Goal: Task Accomplishment & Management: Use online tool/utility

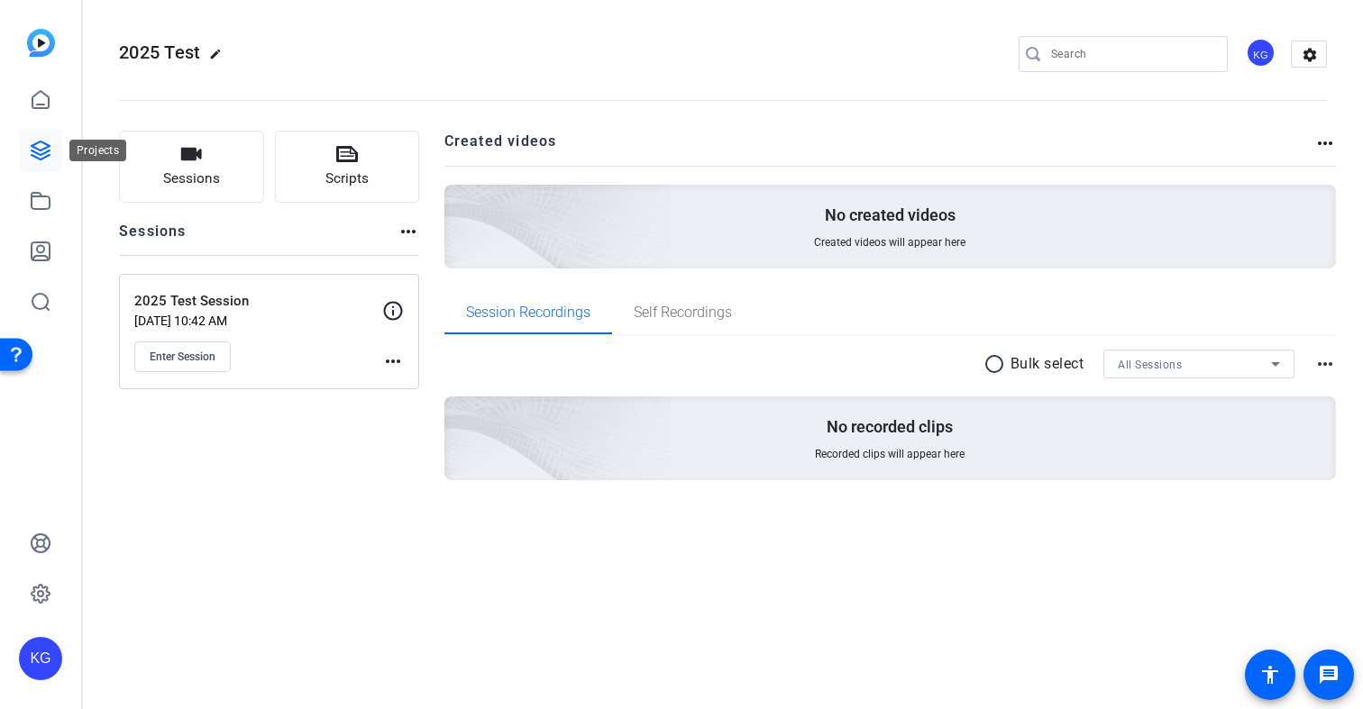
click at [36, 160] on icon at bounding box center [41, 151] width 22 height 22
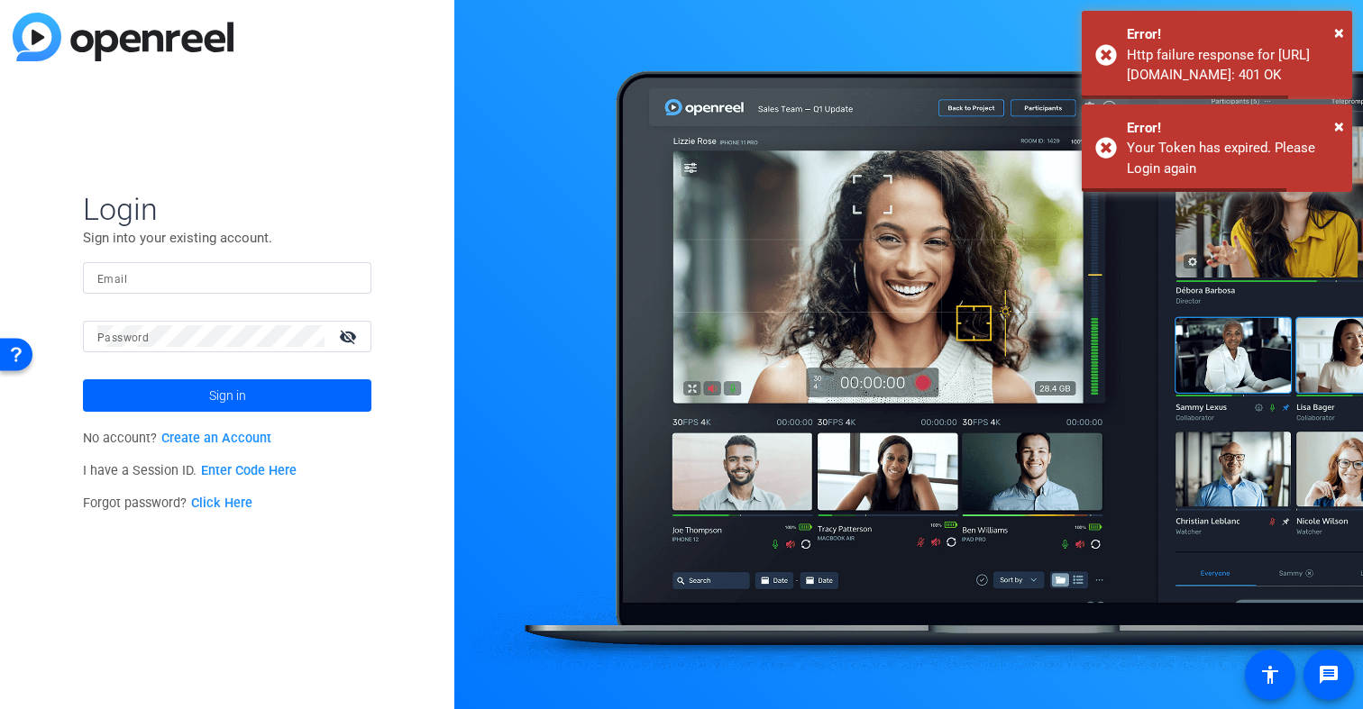
click at [148, 283] on input "Email" at bounding box center [227, 278] width 260 height 22
type input "[PERSON_NAME][EMAIL_ADDRESS][DOMAIN_NAME]"
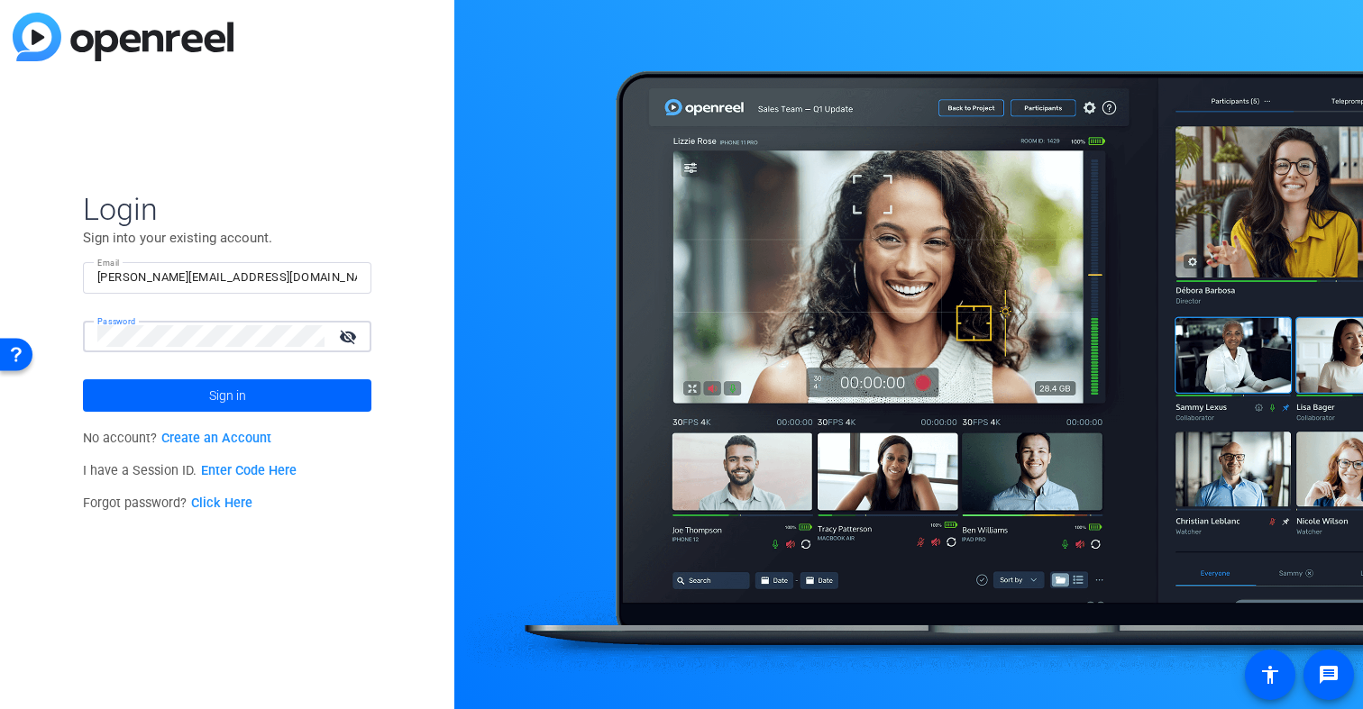
click at [83, 379] on button "Sign in" at bounding box center [227, 395] width 288 height 32
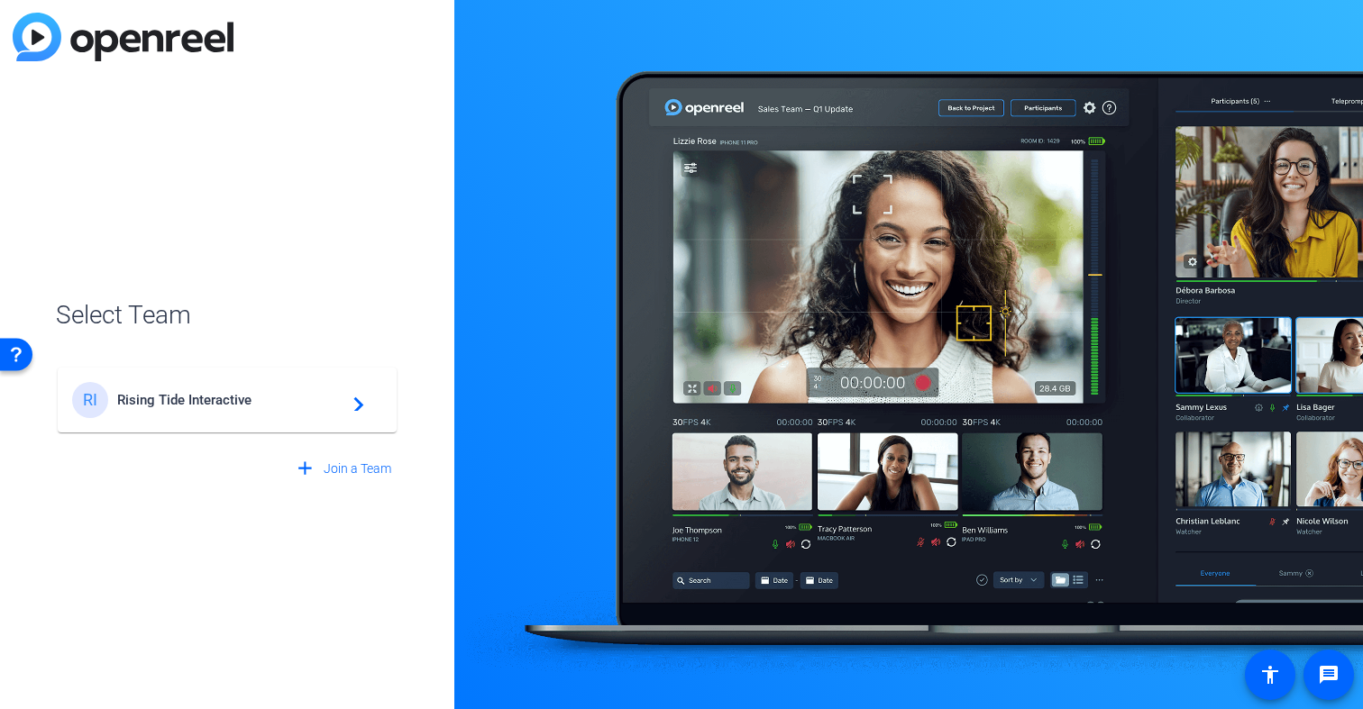
click at [160, 406] on span "Rising Tide Interactive" at bounding box center [229, 400] width 225 height 16
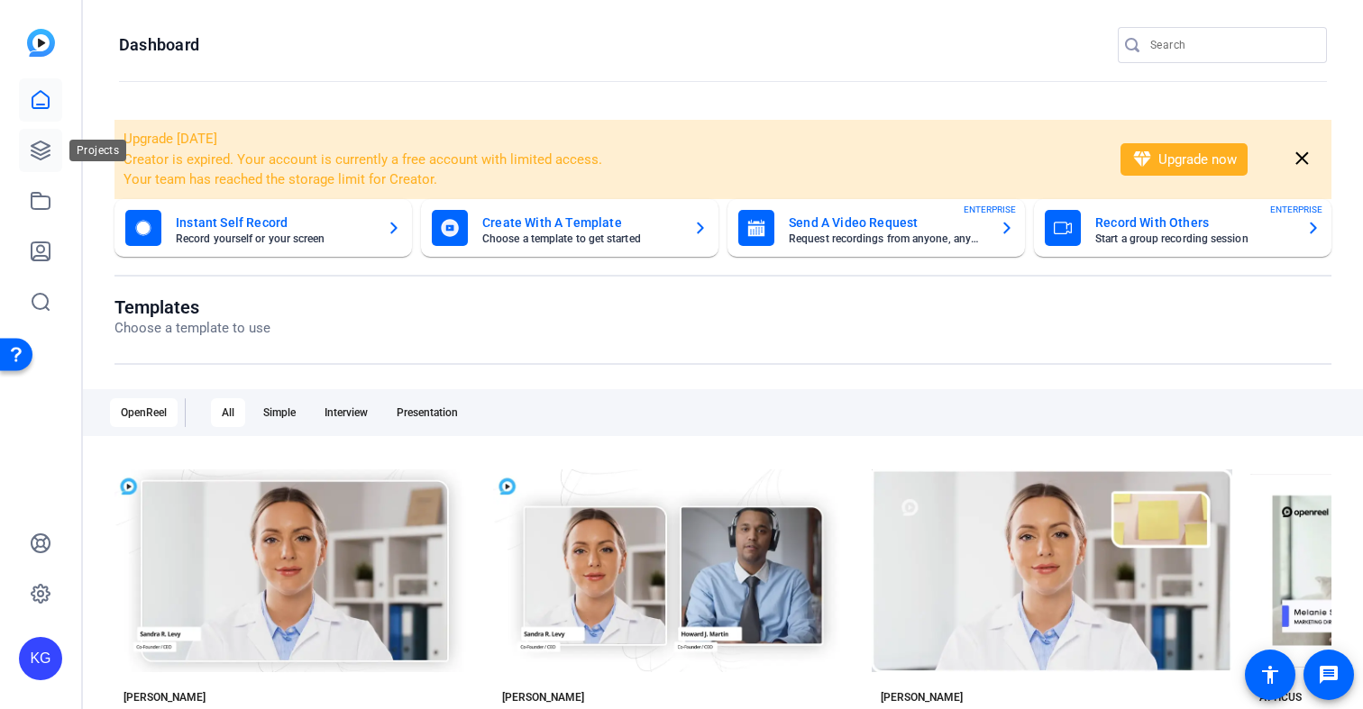
click at [45, 159] on icon at bounding box center [41, 151] width 22 height 22
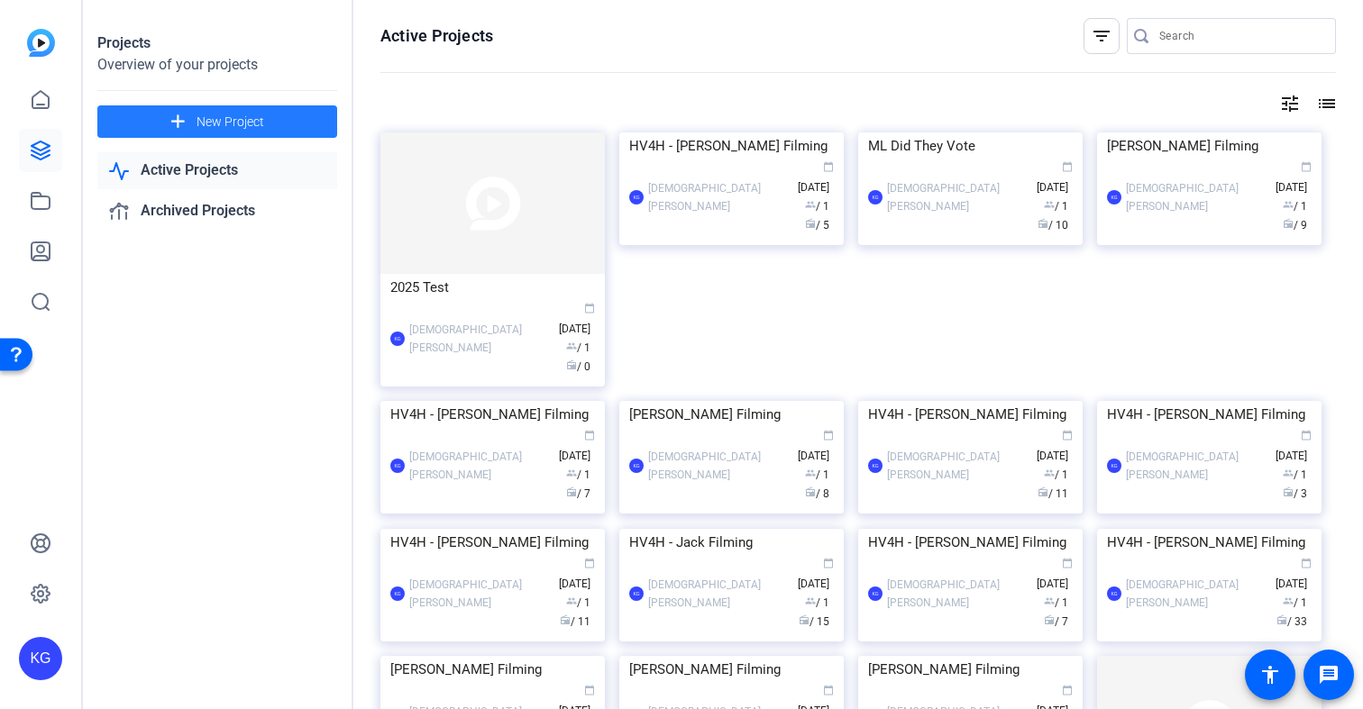
click at [239, 121] on span "New Project" at bounding box center [230, 122] width 68 height 19
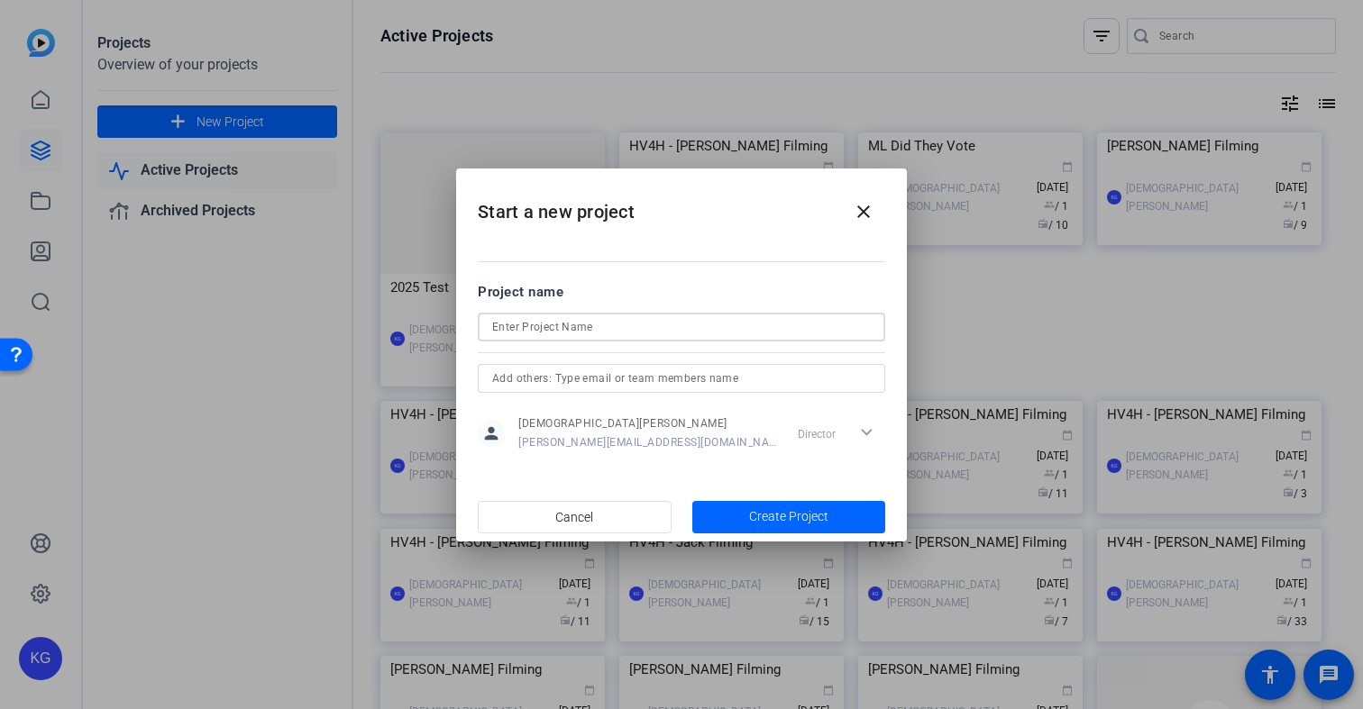
click at [555, 328] on input at bounding box center [681, 327] width 378 height 22
type input "SPLC - [PERSON_NAME] Filming"
click at [832, 521] on span "button" at bounding box center [789, 517] width 194 height 43
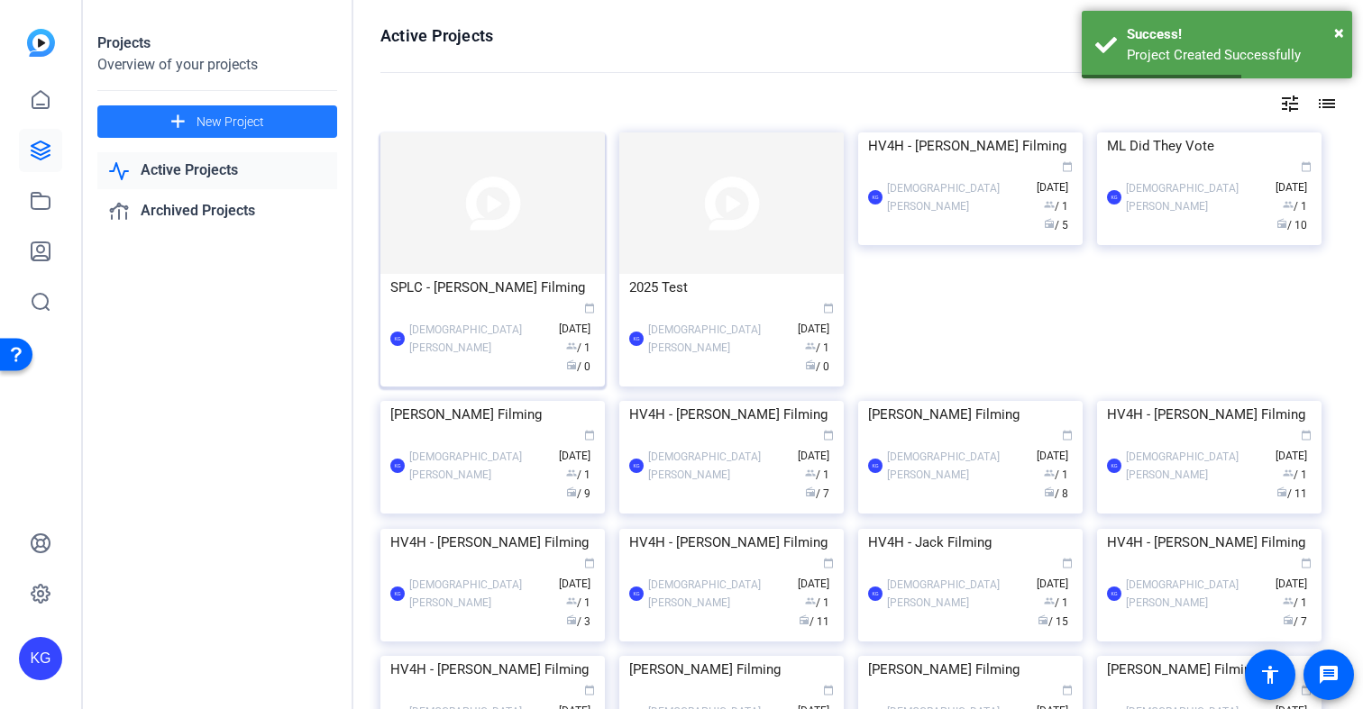
click at [505, 214] on img at bounding box center [492, 202] width 224 height 141
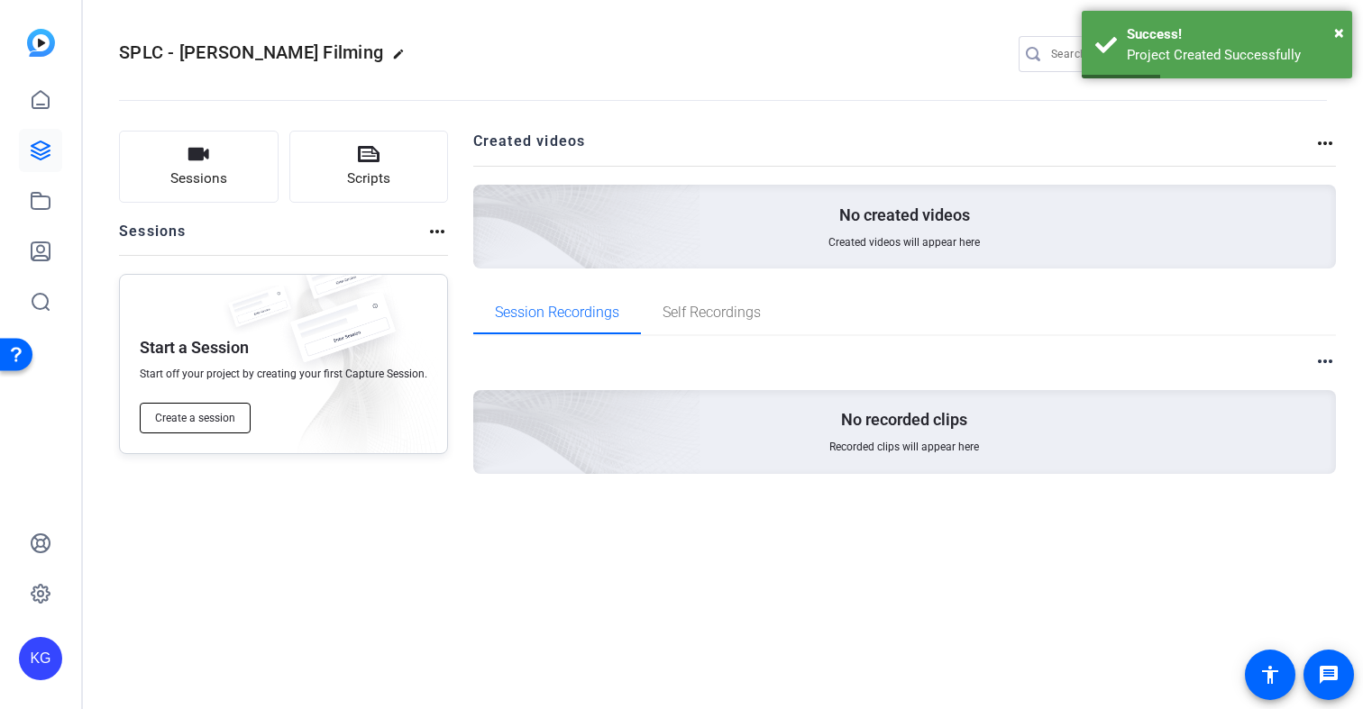
click at [202, 423] on span "Create a session" at bounding box center [195, 418] width 80 height 14
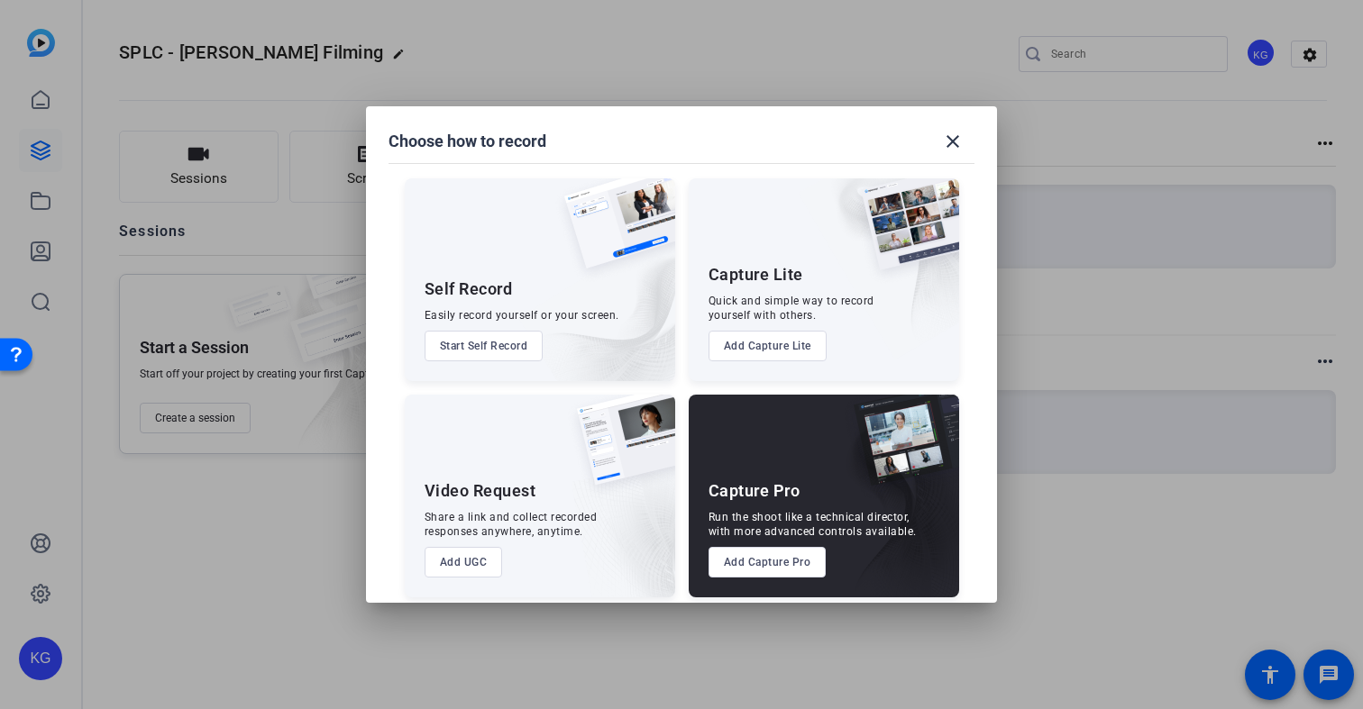
click at [759, 561] on button "Add Capture Pro" at bounding box center [767, 562] width 118 height 31
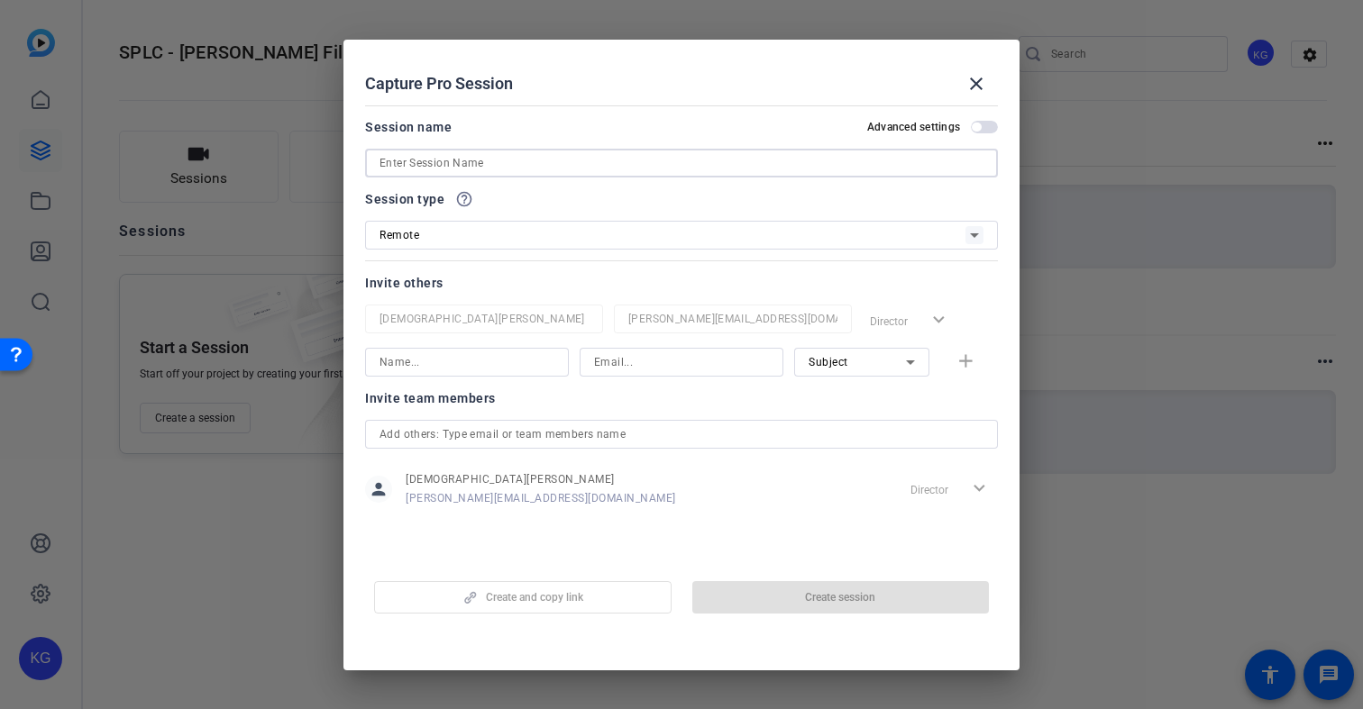
click at [522, 164] on input at bounding box center [681, 163] width 604 height 22
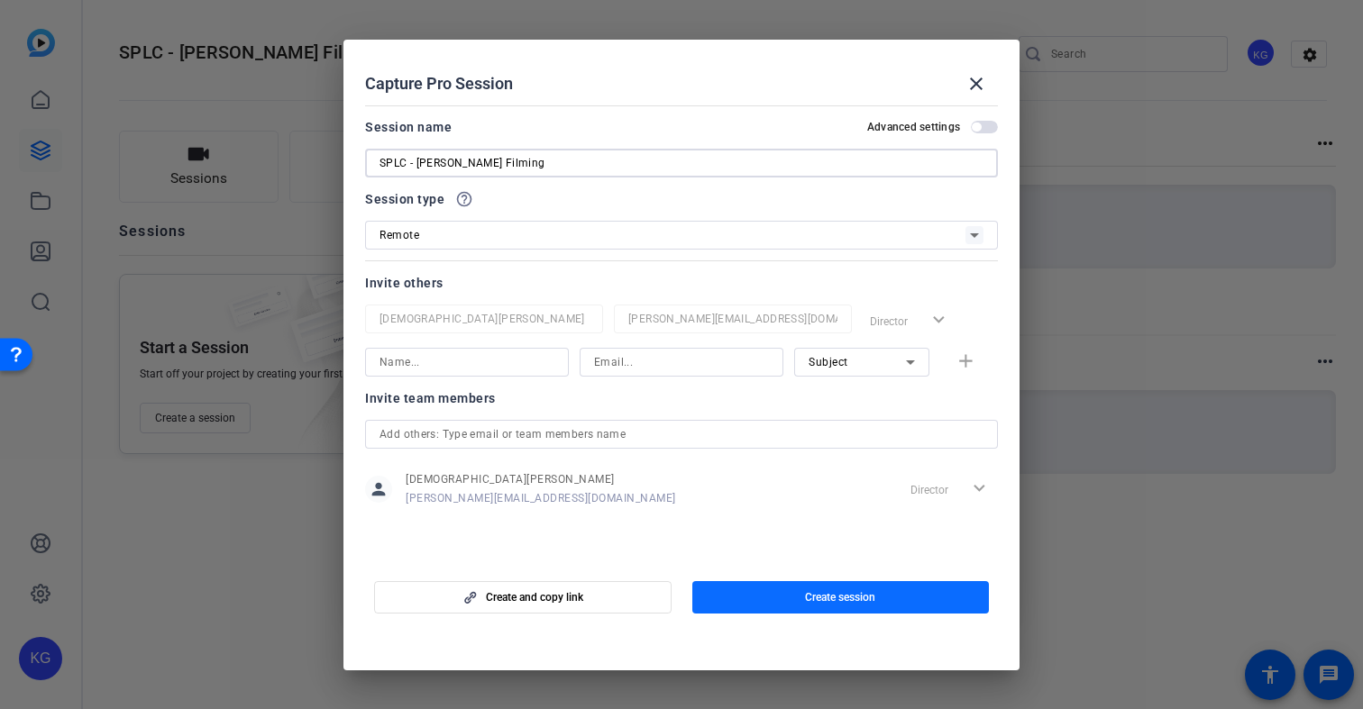
type input "SPLC - [PERSON_NAME] Filming"
click at [834, 597] on span "Create session" at bounding box center [840, 597] width 70 height 14
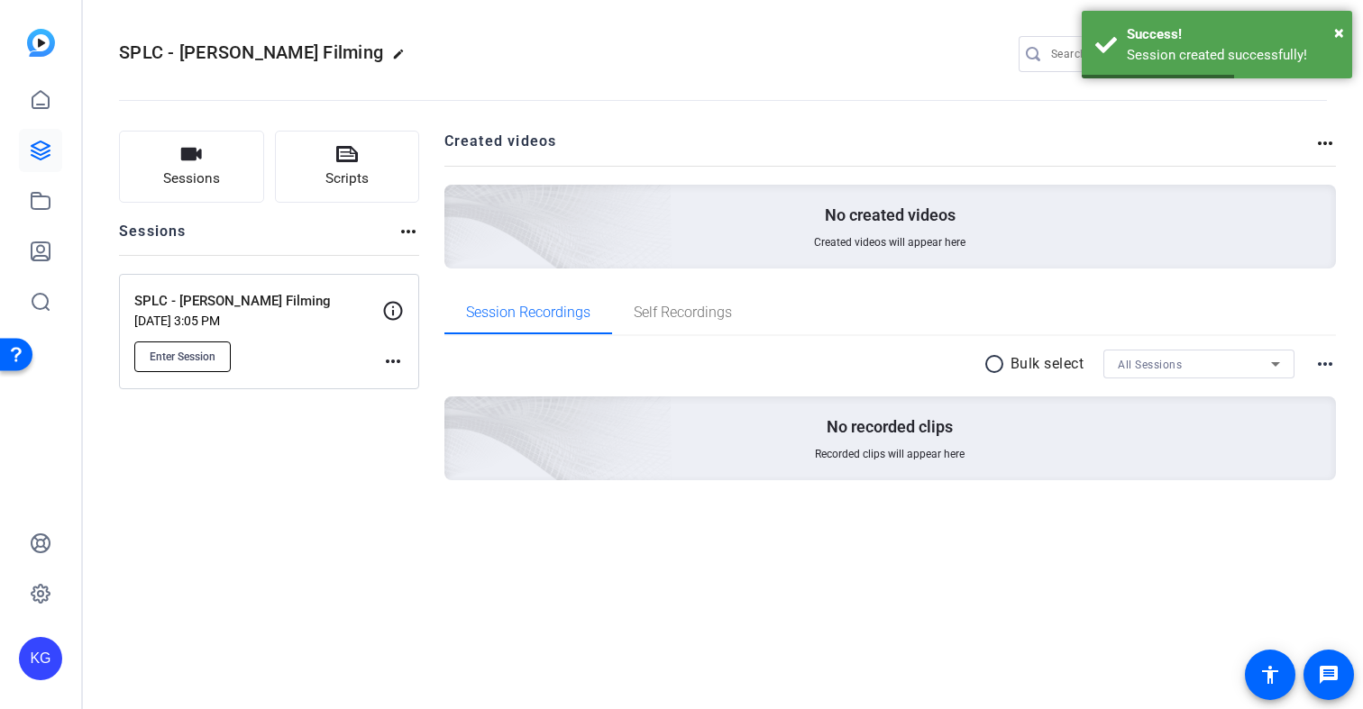
click at [201, 356] on span "Enter Session" at bounding box center [183, 357] width 66 height 14
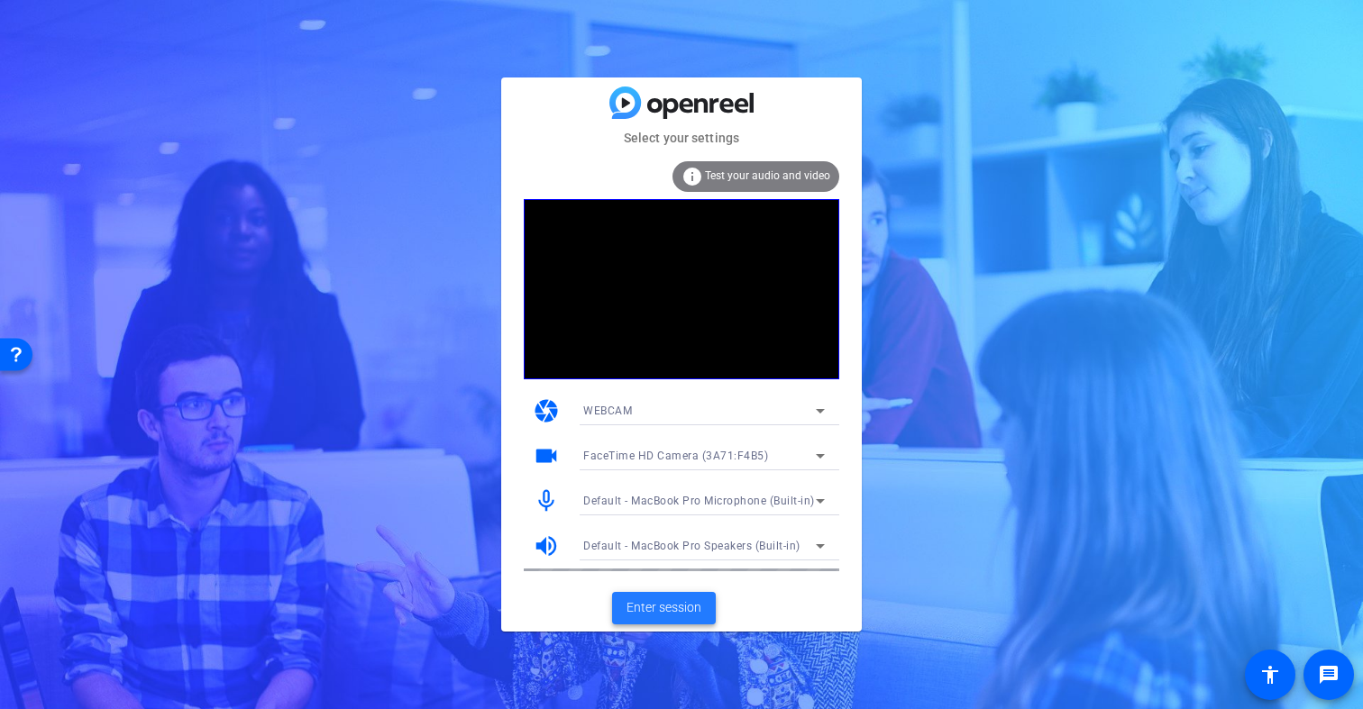
click at [656, 610] on span "Enter session" at bounding box center [663, 607] width 75 height 19
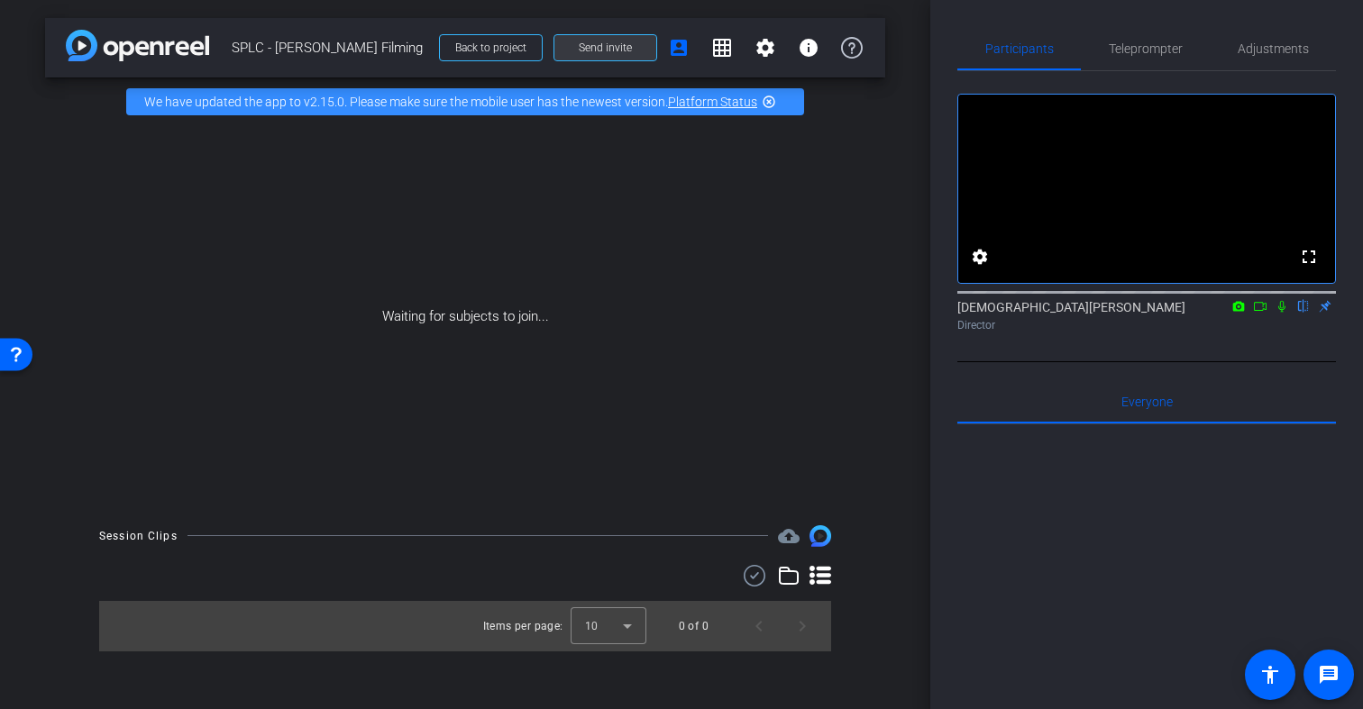
click at [594, 46] on span "Send invite" at bounding box center [605, 48] width 53 height 14
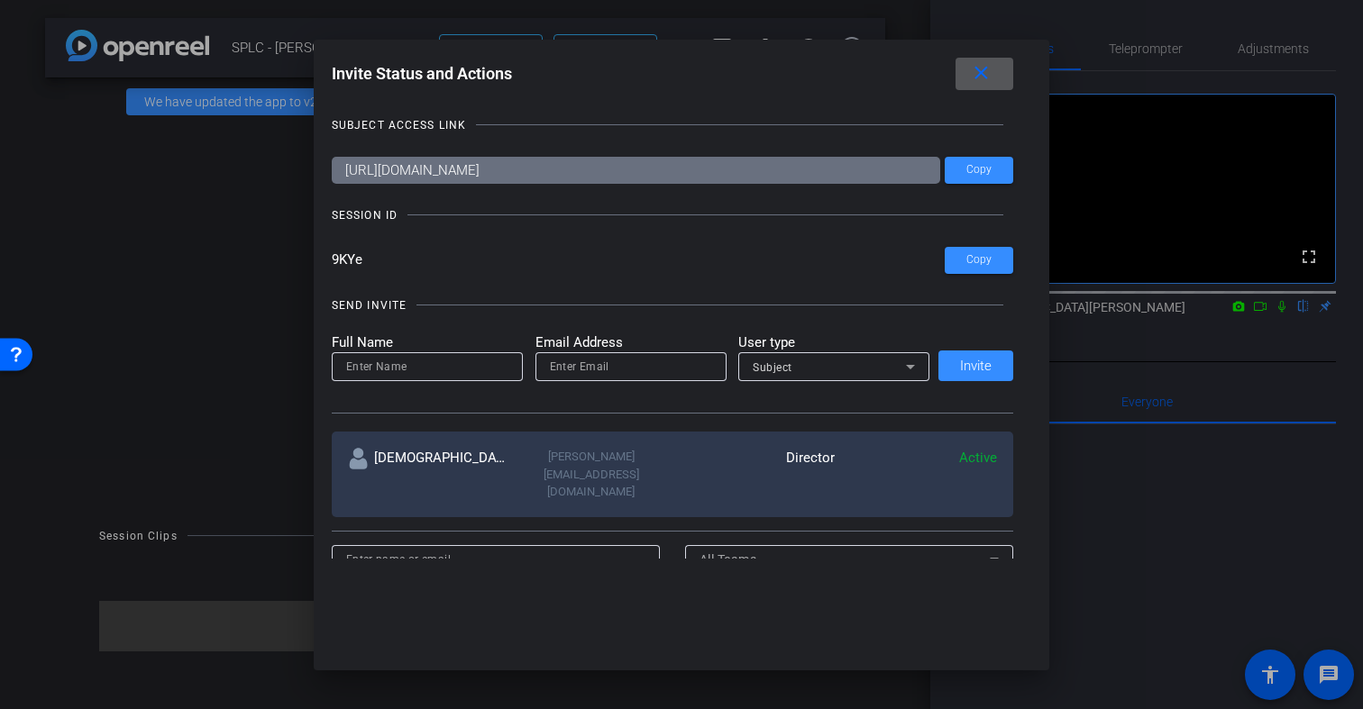
click at [373, 369] on input at bounding box center [427, 367] width 162 height 22
click at [0, 0] on mat-icon "close" at bounding box center [0, 0] width 0 height 0
